Goal: Find specific page/section: Find specific page/section

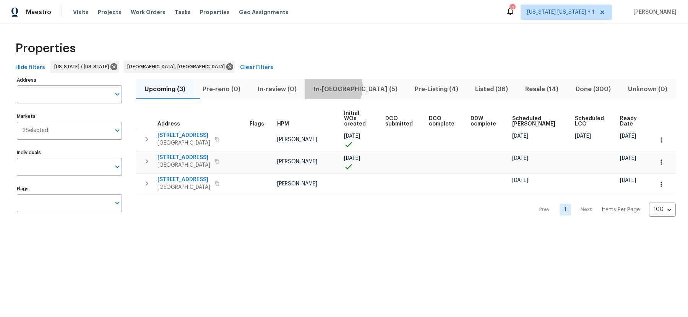
click at [344, 87] on span "In-reno (5)" at bounding box center [355, 89] width 92 height 11
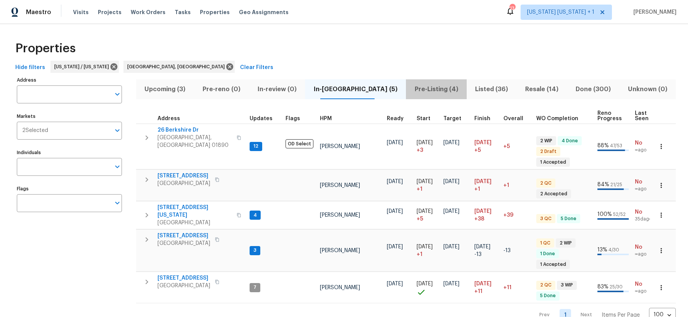
click at [410, 88] on span "Pre-Listing (4)" at bounding box center [436, 89] width 52 height 11
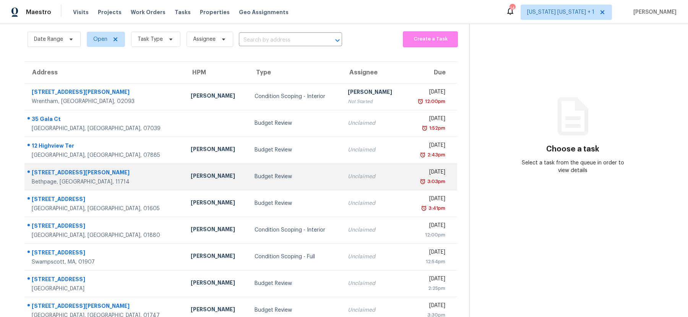
scroll to position [46, 0]
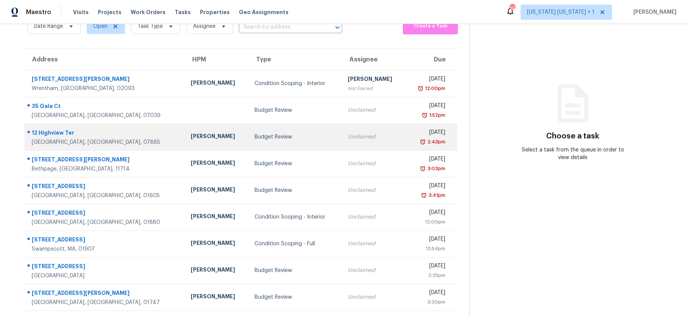
click at [184, 139] on td "[PERSON_NAME]" at bounding box center [216, 137] width 64 height 27
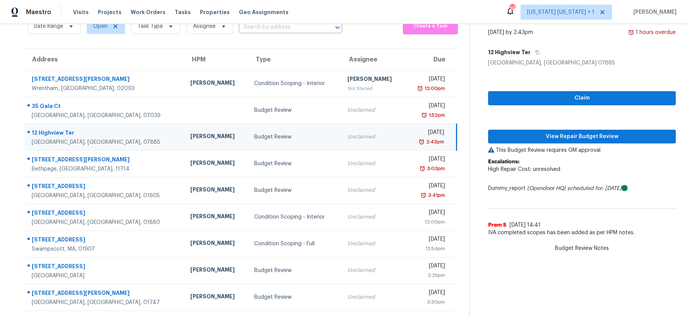
click at [190, 133] on div "[PERSON_NAME]" at bounding box center [215, 138] width 51 height 10
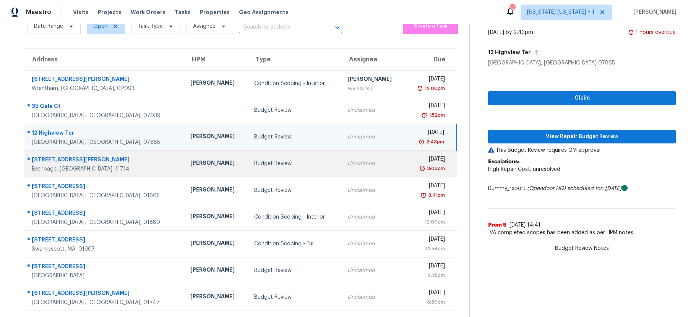
click at [262, 160] on div "Budget Review" at bounding box center [294, 164] width 81 height 8
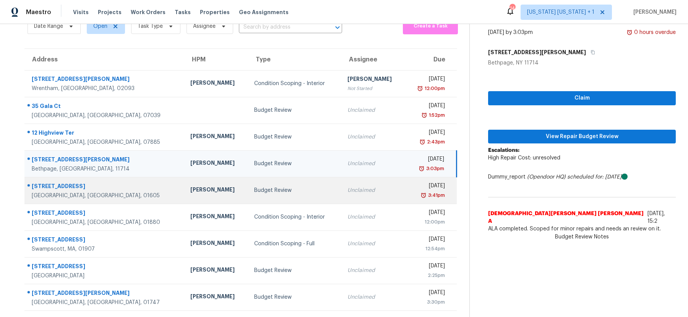
click at [258, 187] on div "Budget Review" at bounding box center [294, 191] width 81 height 8
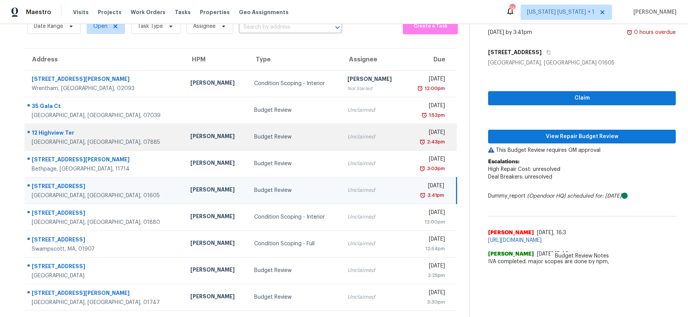
click at [257, 133] on div "Budget Review" at bounding box center [294, 137] width 81 height 8
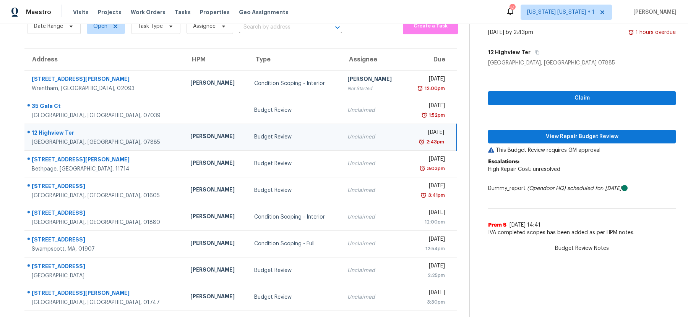
click at [259, 133] on div "Budget Review" at bounding box center [294, 137] width 81 height 8
click at [285, 133] on div "Budget Review" at bounding box center [294, 137] width 81 height 8
click at [269, 133] on div "Budget Review" at bounding box center [294, 137] width 81 height 8
click at [265, 133] on div "Budget Review" at bounding box center [294, 137] width 81 height 8
click at [555, 132] on span "View Repair Budget Review" at bounding box center [581, 137] width 175 height 10
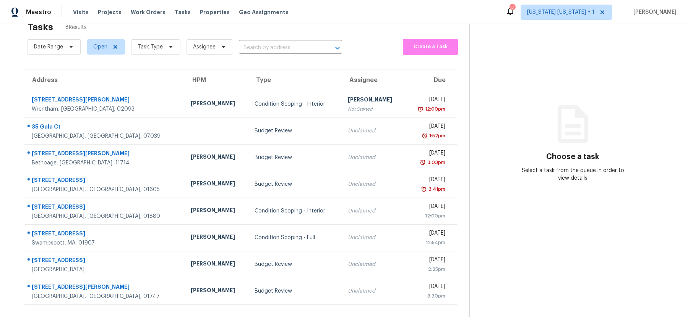
scroll to position [31, 0]
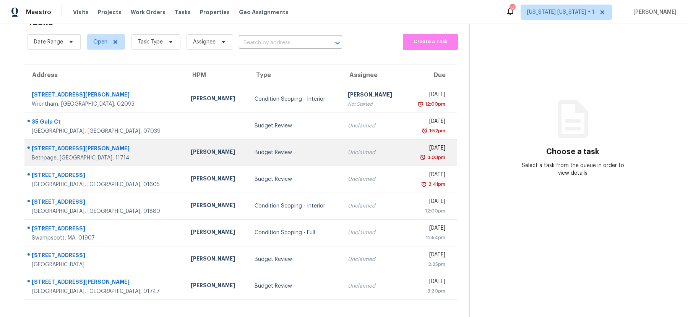
click at [278, 152] on td "Budget Review" at bounding box center [294, 152] width 93 height 27
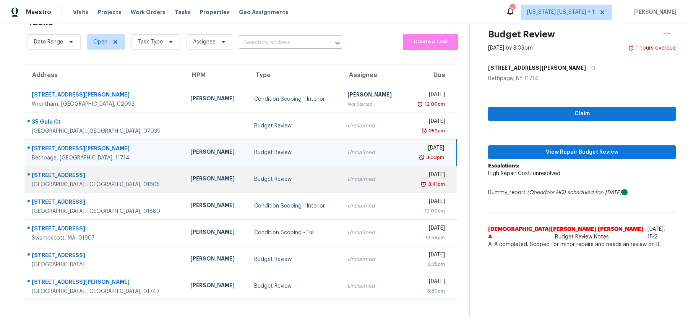
click at [276, 176] on div "Budget Review" at bounding box center [294, 180] width 81 height 8
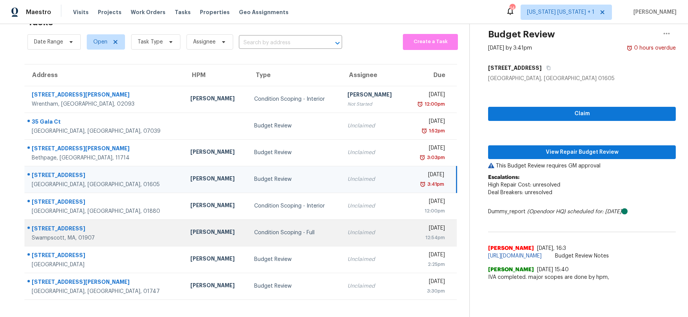
click at [284, 220] on td "Condition Scoping - Full" at bounding box center [294, 233] width 93 height 27
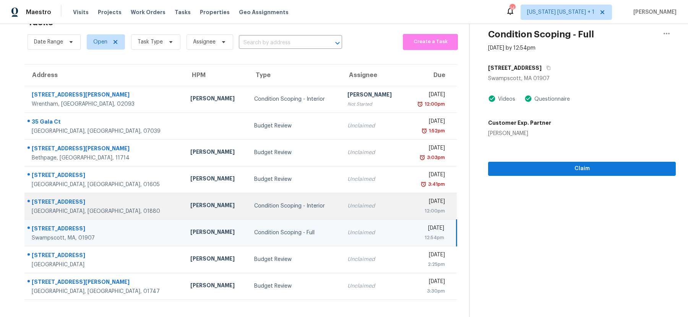
click at [284, 202] on div "Condition Scoping - Interior" at bounding box center [294, 206] width 81 height 8
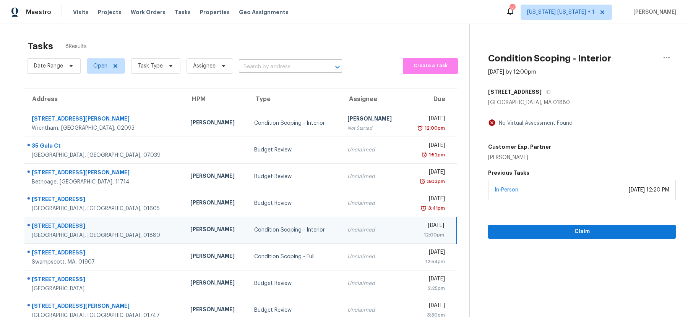
scroll to position [0, 0]
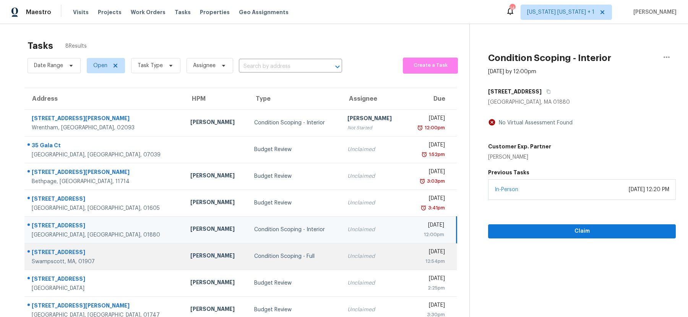
click at [282, 252] on td "Condition Scoping - Full" at bounding box center [294, 256] width 93 height 27
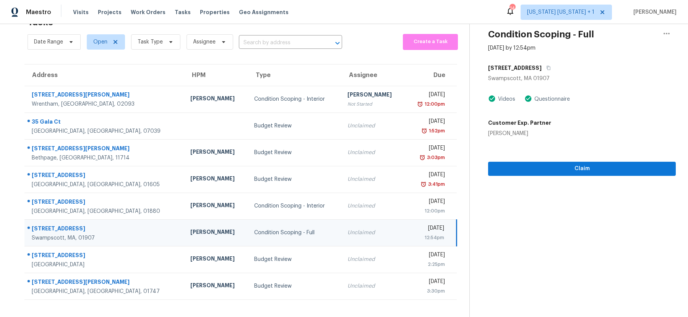
scroll to position [31, 0]
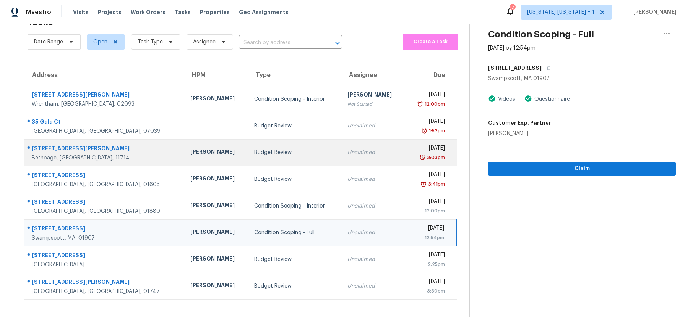
click at [270, 139] on td "Budget Review" at bounding box center [294, 152] width 93 height 27
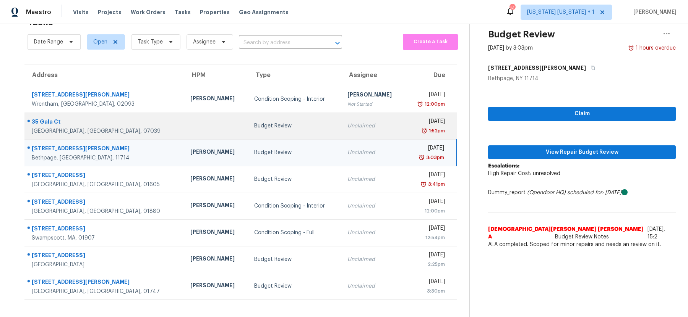
click at [265, 122] on div "Budget Review" at bounding box center [294, 126] width 81 height 8
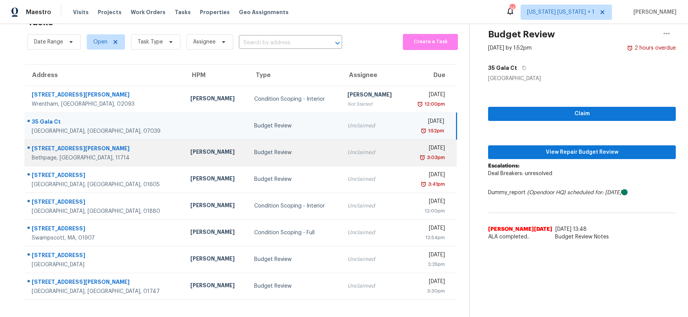
click at [258, 149] on div "Budget Review" at bounding box center [294, 153] width 81 height 8
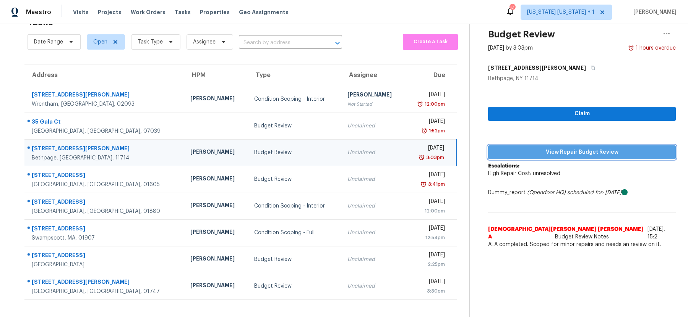
click at [533, 148] on span "View Repair Budget Review" at bounding box center [581, 153] width 175 height 10
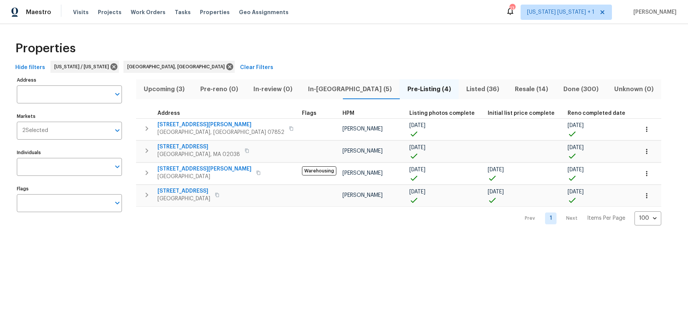
click at [313, 89] on span "In-reno (5)" at bounding box center [350, 89] width 90 height 11
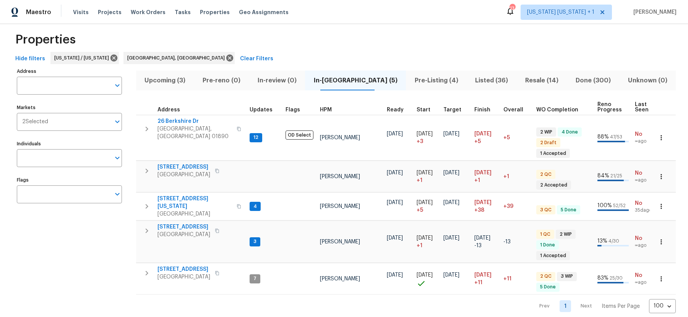
scroll to position [10, 0]
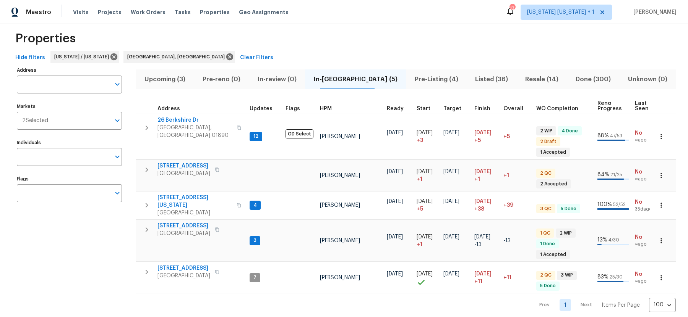
click at [410, 83] on span "Pre-Listing (4)" at bounding box center [436, 79] width 52 height 11
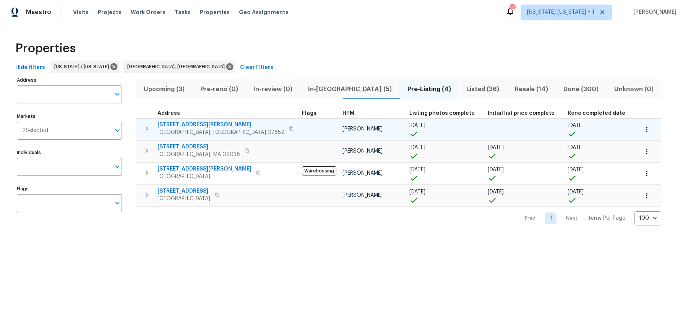
click at [180, 130] on span "Ledgewood, NJ 07852" at bounding box center [220, 133] width 127 height 8
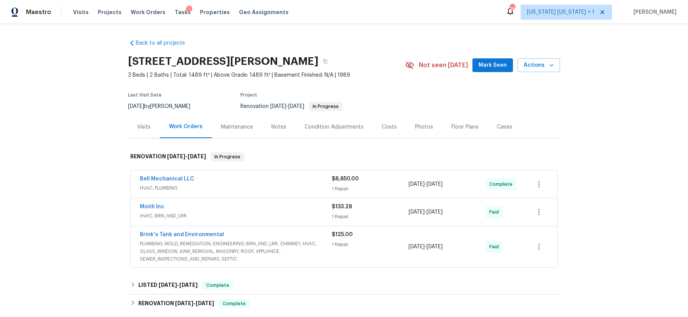
click at [419, 130] on div "Photos" at bounding box center [424, 127] width 18 height 8
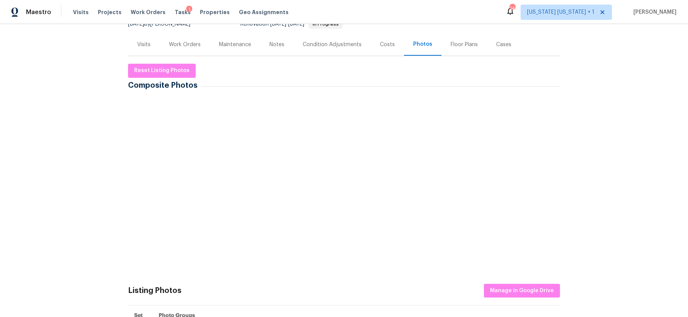
scroll to position [96, 0]
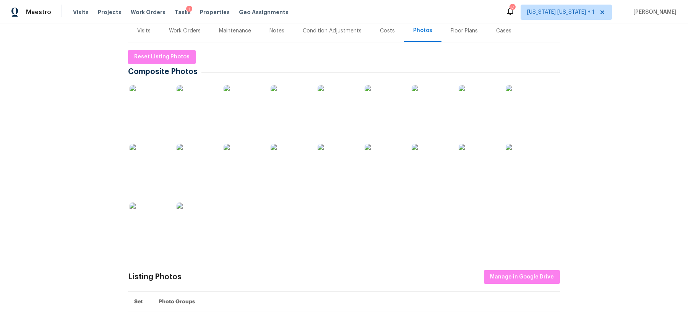
click at [153, 110] on img at bounding box center [148, 104] width 38 height 38
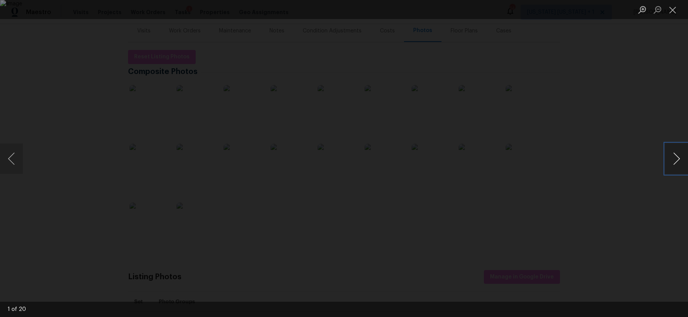
click at [679, 159] on button "Next image" at bounding box center [676, 159] width 23 height 31
click at [679, 158] on button "Next image" at bounding box center [676, 159] width 23 height 31
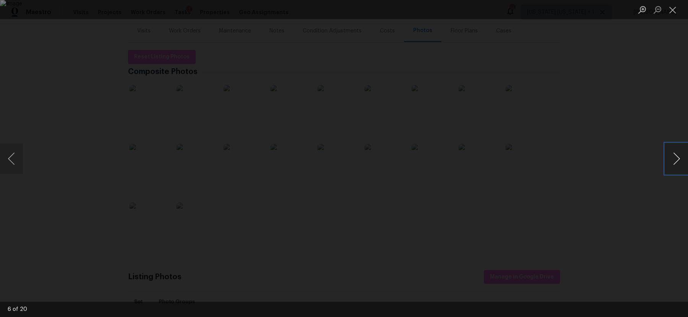
click at [679, 158] on button "Next image" at bounding box center [676, 159] width 23 height 31
click at [676, 157] on button "Next image" at bounding box center [676, 159] width 23 height 31
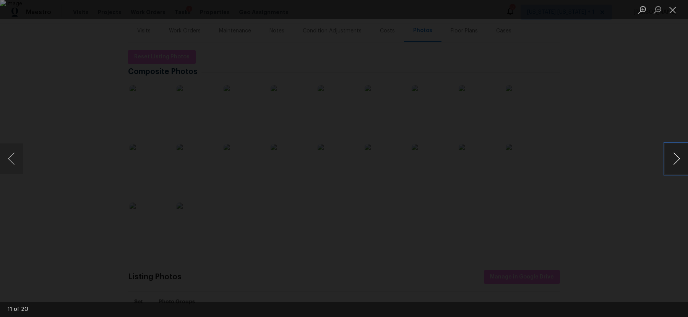
click at [676, 157] on button "Next image" at bounding box center [676, 159] width 23 height 31
click at [15, 159] on button "Previous image" at bounding box center [11, 159] width 23 height 31
click at [17, 155] on button "Previous image" at bounding box center [11, 159] width 23 height 31
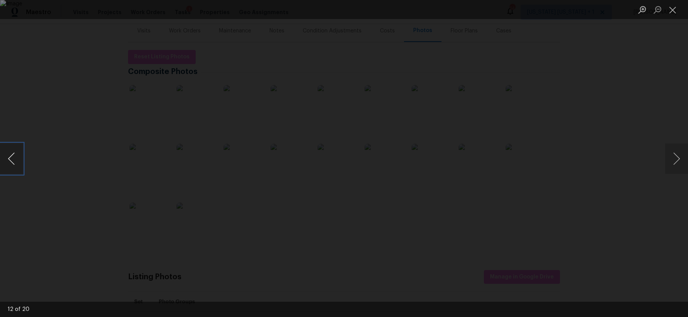
click at [12, 157] on button "Previous image" at bounding box center [11, 159] width 23 height 31
click at [670, 156] on button "Next image" at bounding box center [676, 159] width 23 height 31
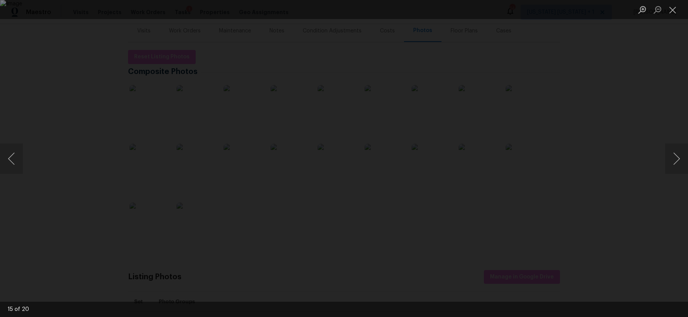
click at [578, 104] on div "Lightbox" at bounding box center [344, 158] width 688 height 317
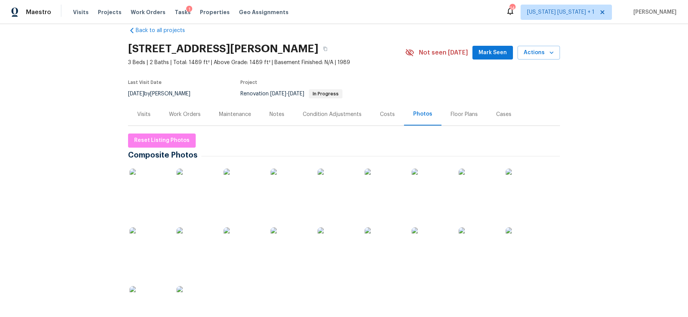
scroll to position [0, 0]
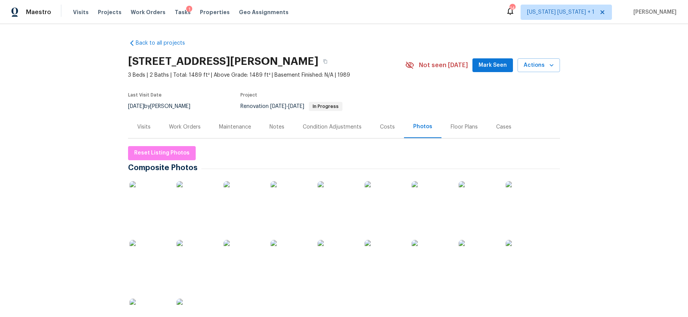
click at [184, 130] on div "Work Orders" at bounding box center [185, 127] width 32 height 8
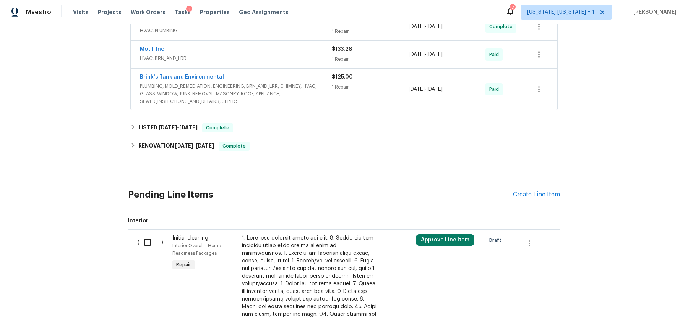
scroll to position [174, 0]
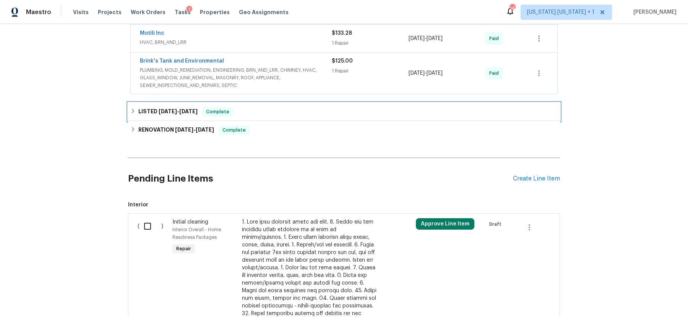
click at [132, 109] on icon at bounding box center [133, 111] width 3 height 5
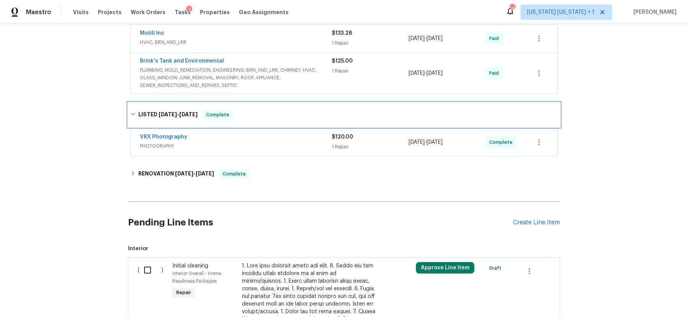
click at [130, 110] on div "LISTED 9/6/25 - 9/8/25 Complete" at bounding box center [343, 114] width 427 height 9
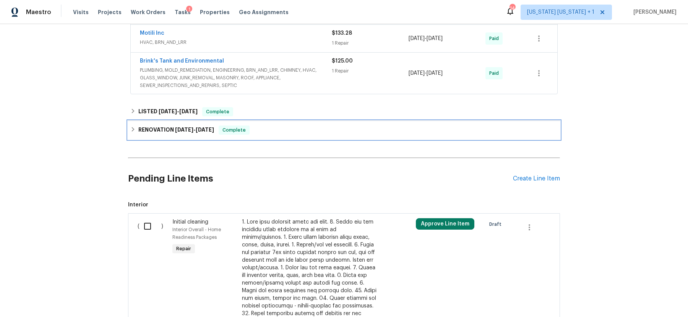
click at [130, 133] on div "RENOVATION 6/2/25 - 6/24/25 Complete" at bounding box center [343, 130] width 427 height 9
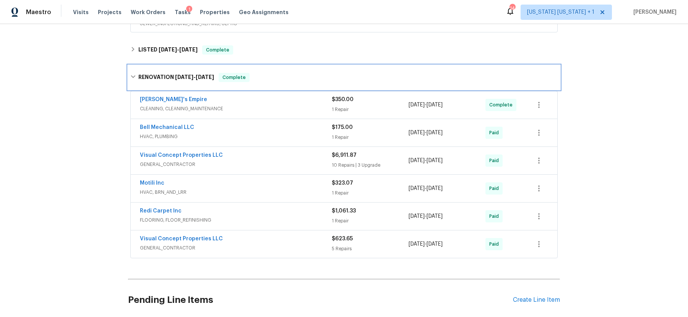
scroll to position [238, 0]
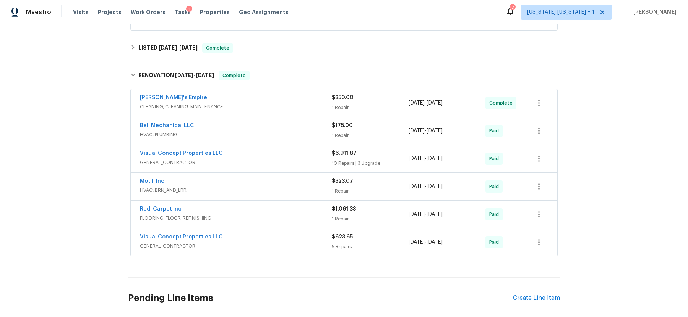
click at [293, 156] on div "Visual Concept Properties LLC" at bounding box center [236, 154] width 192 height 9
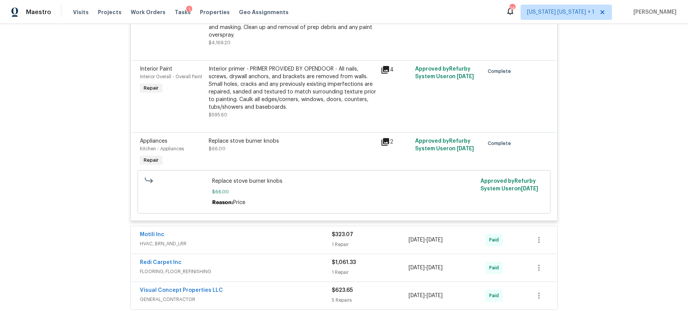
scroll to position [1116, 0]
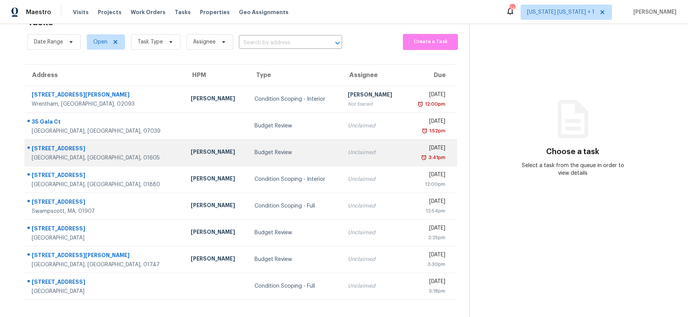
scroll to position [31, 0]
click at [264, 149] on div "Budget Review" at bounding box center [294, 153] width 81 height 8
